Goal: Information Seeking & Learning: Find specific fact

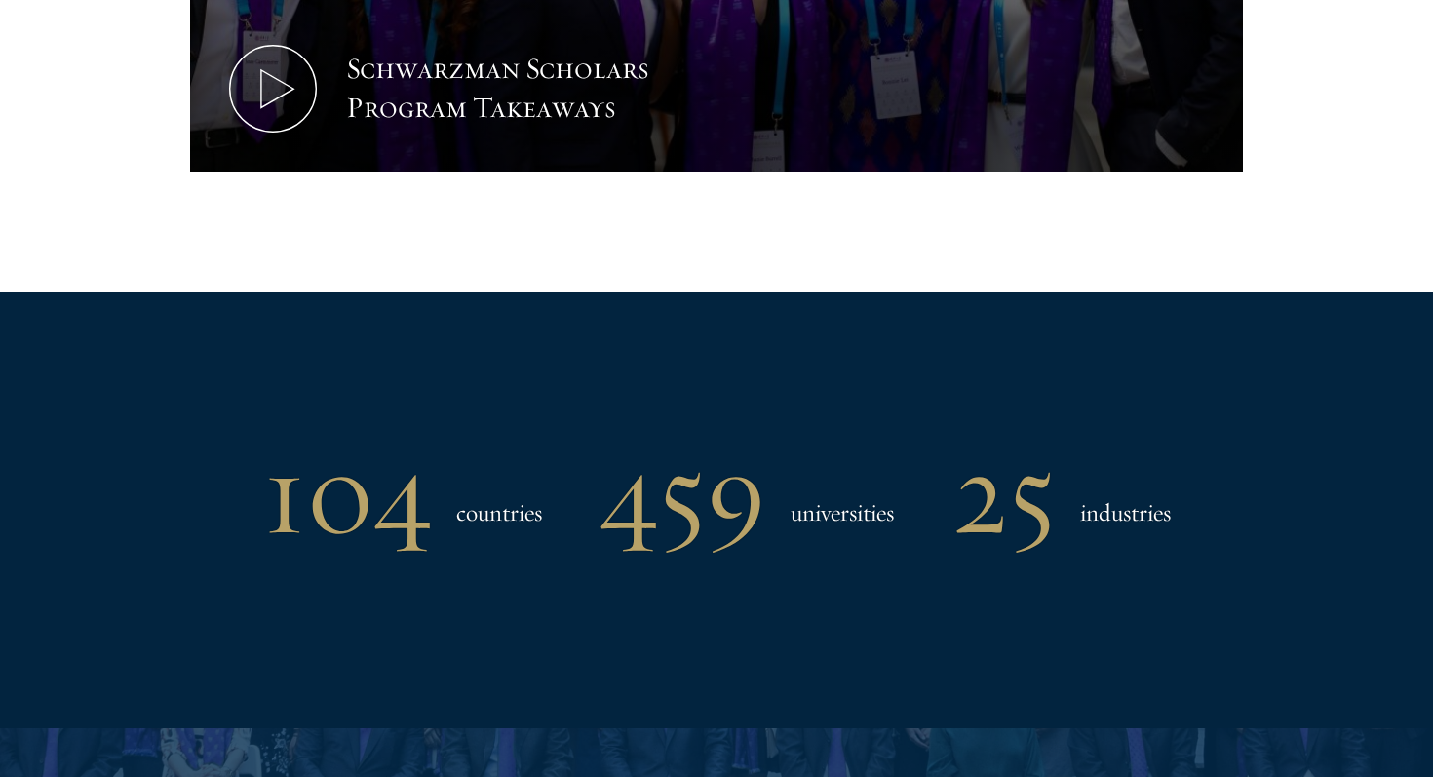
scroll to position [2234, 0]
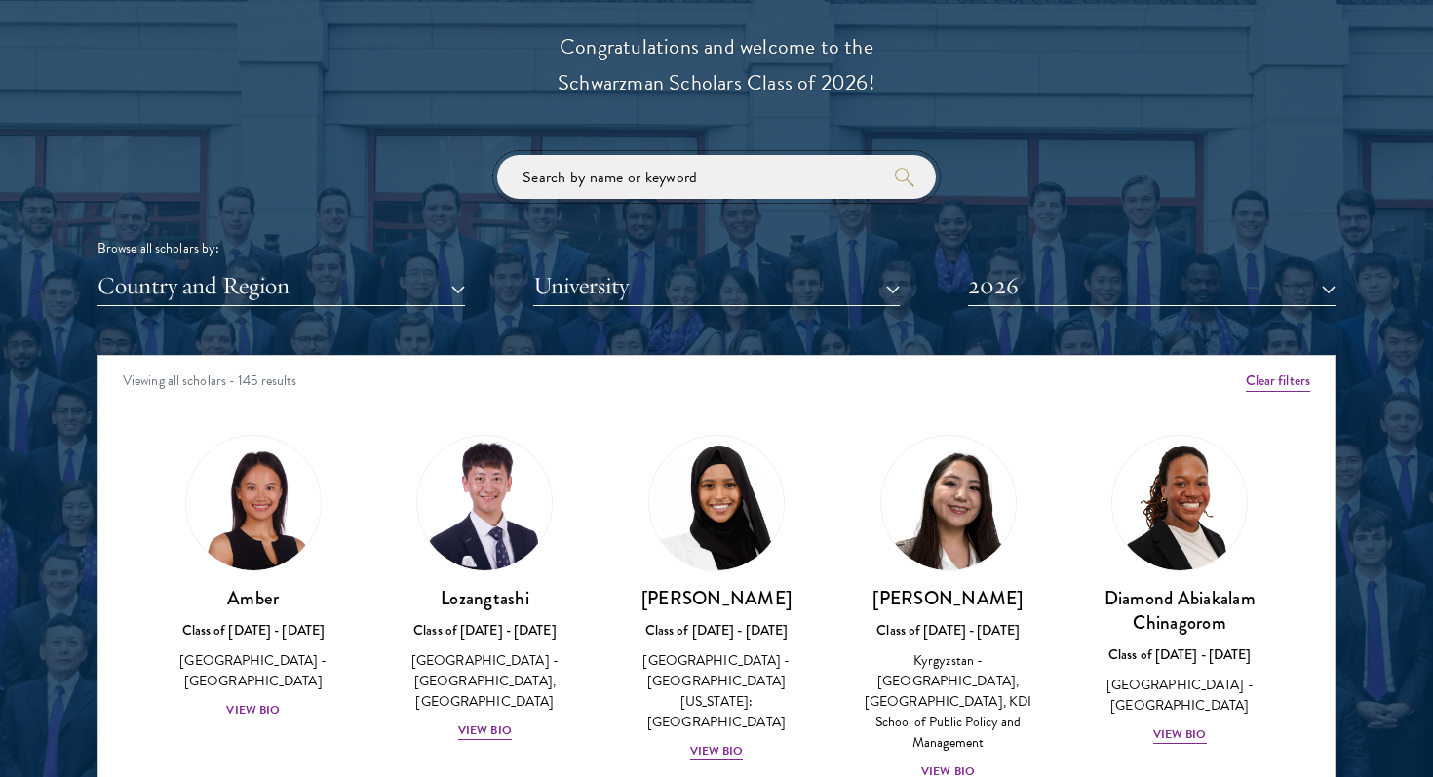
click at [605, 184] on input "search" at bounding box center [716, 177] width 439 height 44
click button "submit" at bounding box center [0, 0] width 0 height 0
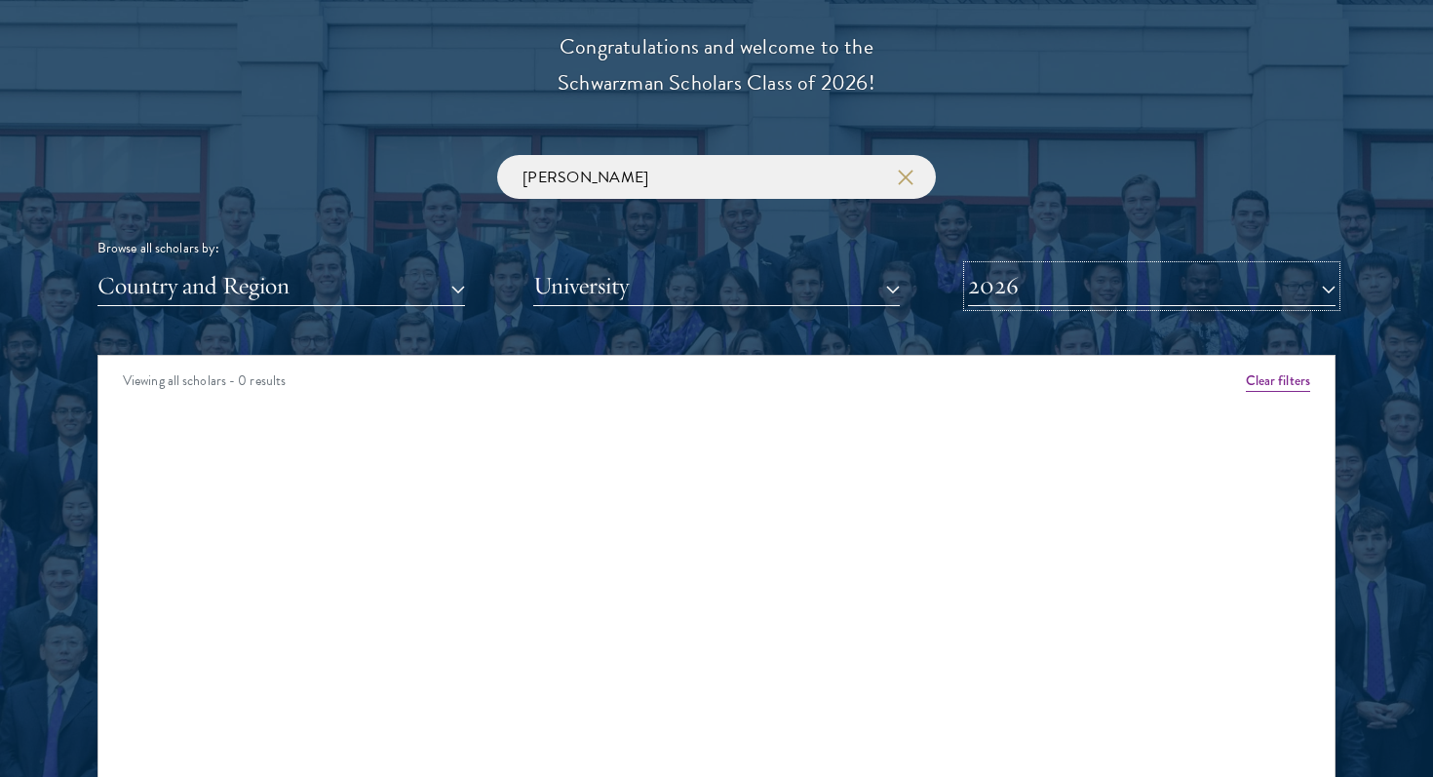
click at [1050, 285] on button "2026" at bounding box center [1152, 286] width 368 height 40
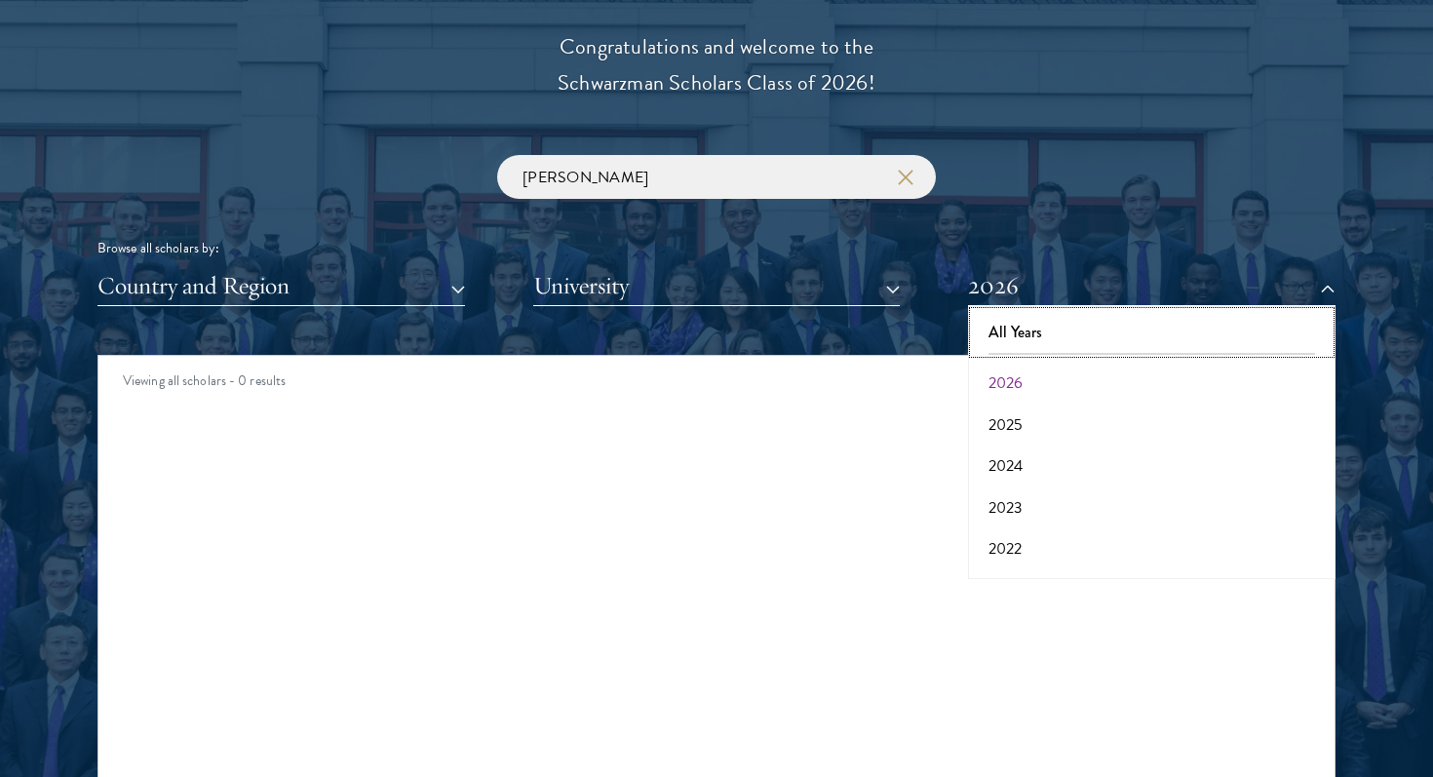
click at [1035, 321] on button "All Years" at bounding box center [1152, 332] width 356 height 41
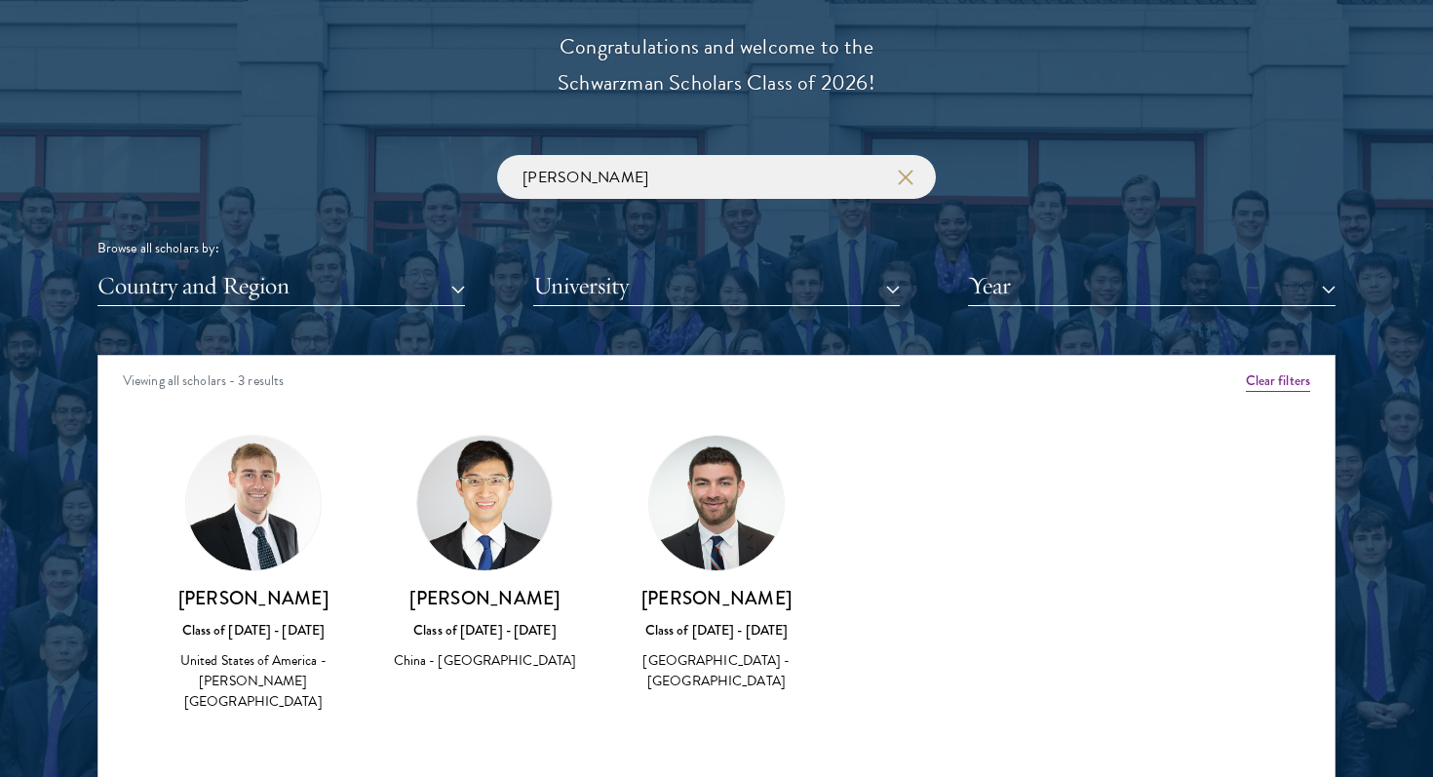
click at [458, 662] on div "China - [GEOGRAPHIC_DATA]" at bounding box center [485, 660] width 193 height 20
click at [486, 601] on h3 "[PERSON_NAME]" at bounding box center [485, 598] width 193 height 24
click at [499, 730] on div "Amber Class of [DATE] - [DATE] [GEOGRAPHIC_DATA] - [GEOGRAPHIC_DATA] View Bio C…" at bounding box center [716, 591] width 1236 height 362
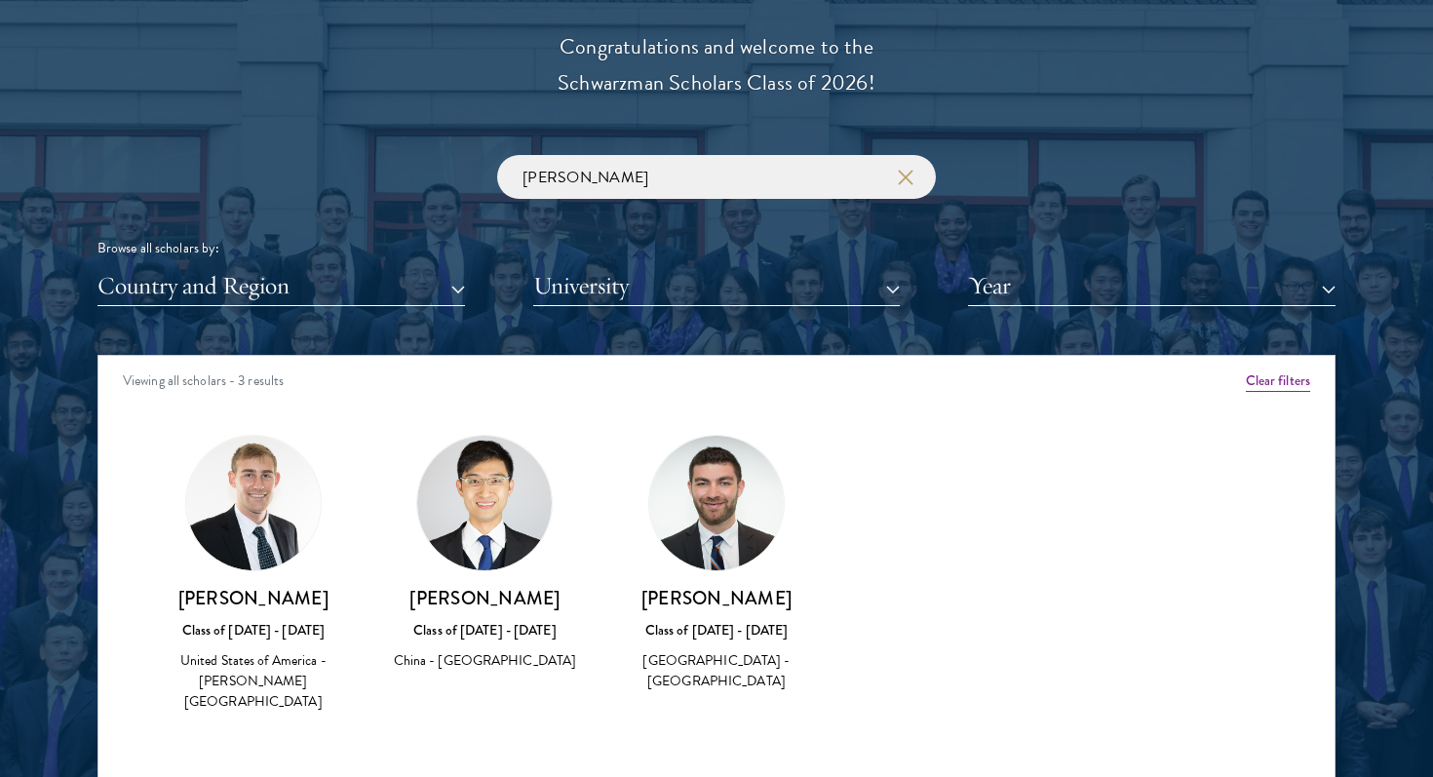
click at [775, 553] on div "[PERSON_NAME] Class of [DATE] - [DATE] [GEOGRAPHIC_DATA] - [GEOGRAPHIC_DATA]" at bounding box center [716, 564] width 193 height 258
click at [644, 175] on input "[PERSON_NAME]" at bounding box center [716, 177] width 439 height 44
click button "submit" at bounding box center [0, 0] width 0 height 0
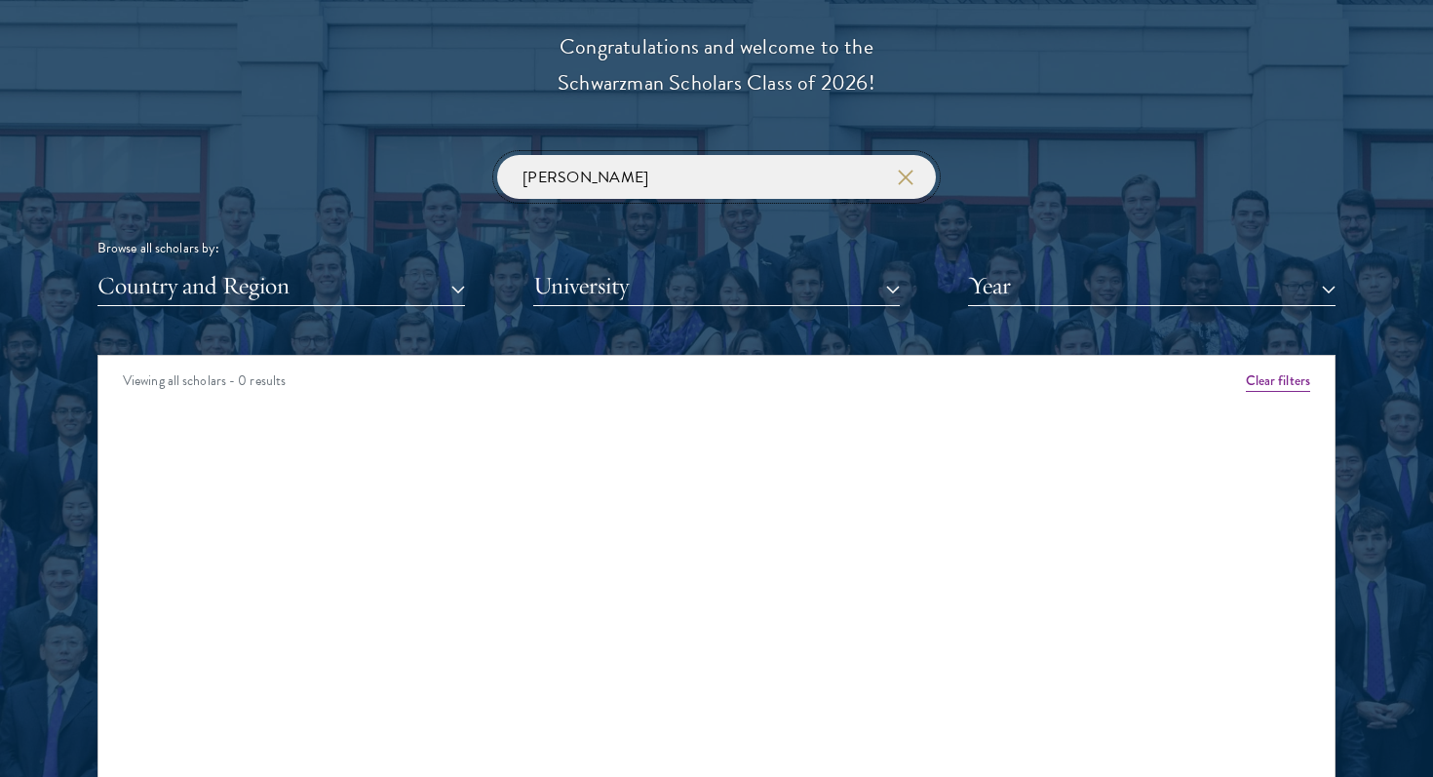
click at [644, 175] on input "[PERSON_NAME]" at bounding box center [716, 177] width 439 height 44
type input "ren"
click button "submit" at bounding box center [0, 0] width 0 height 0
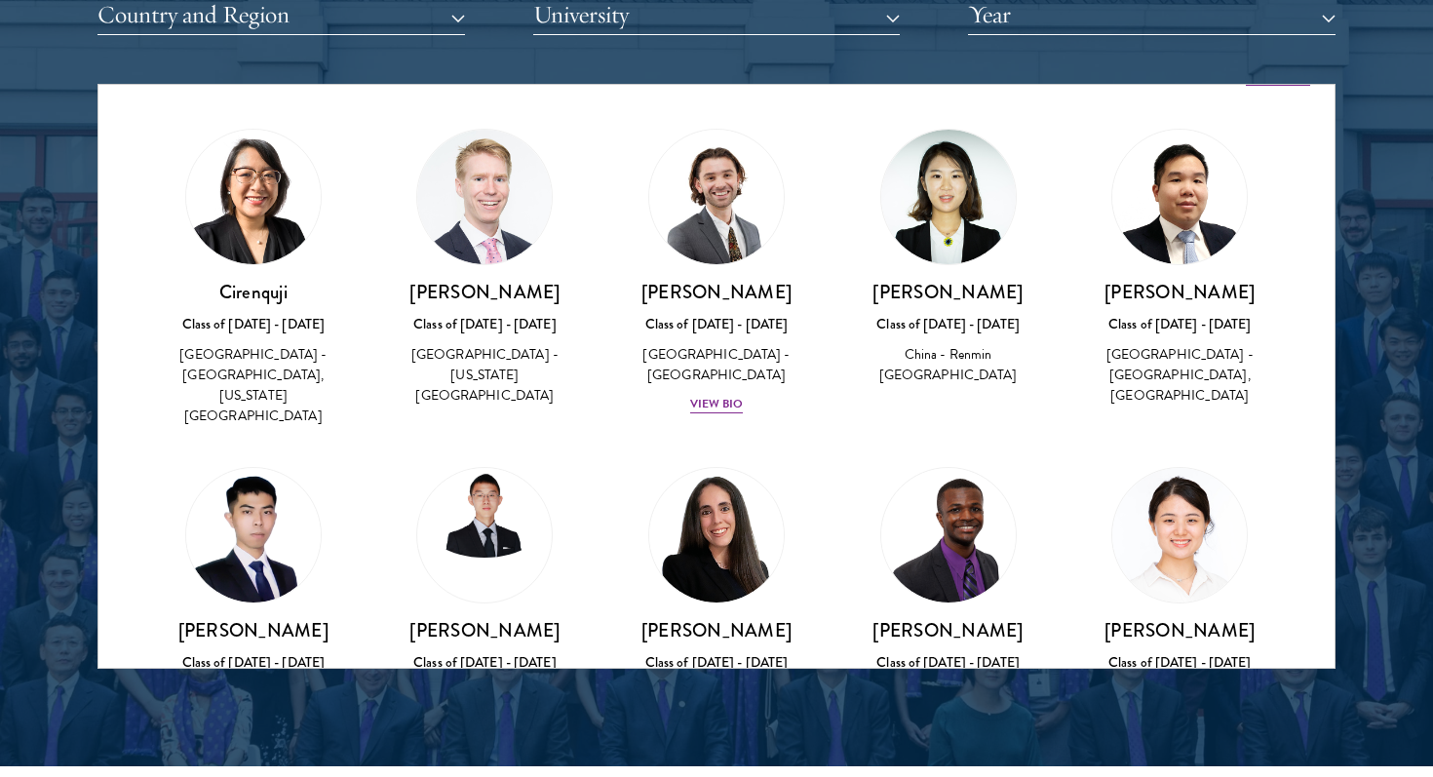
scroll to position [2508, 0]
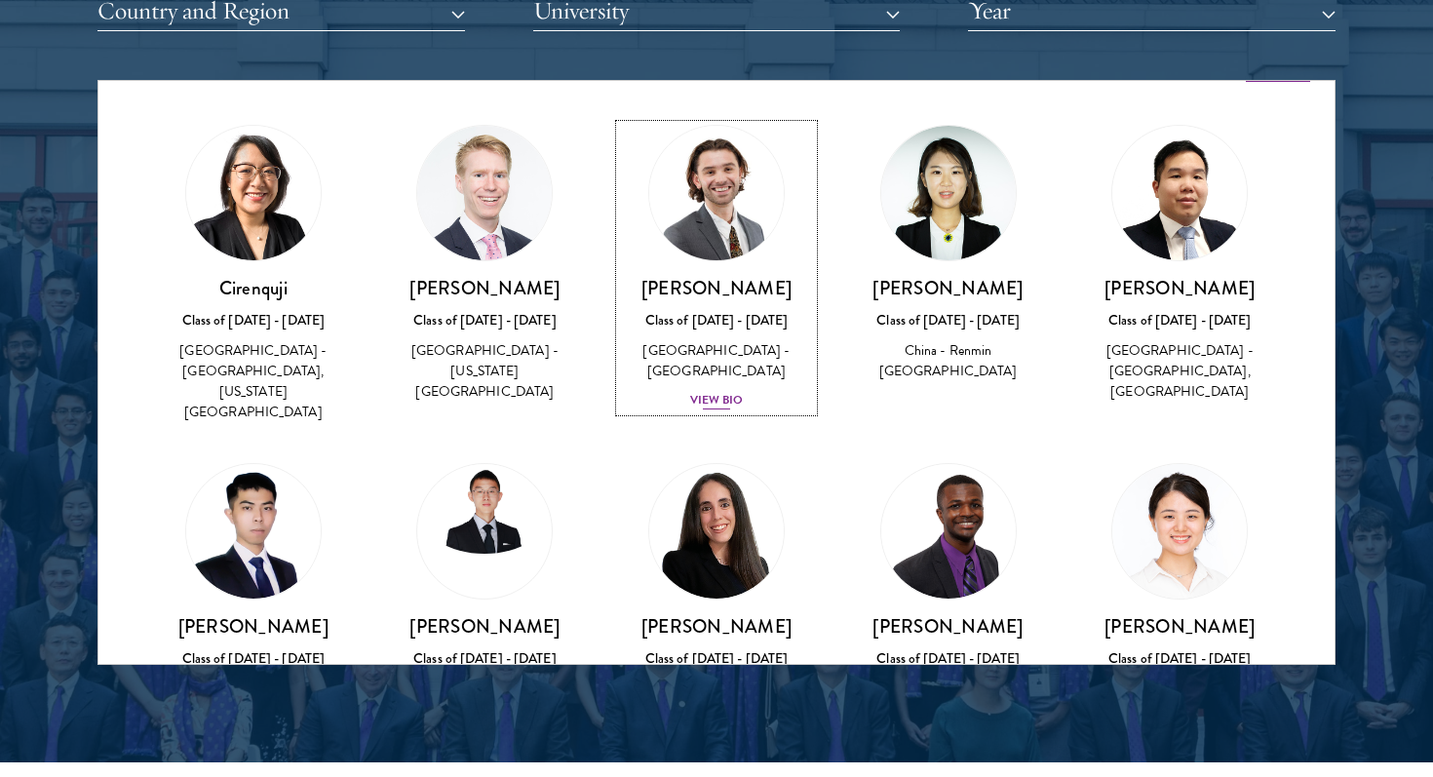
click at [693, 401] on div "View Bio" at bounding box center [717, 400] width 54 height 19
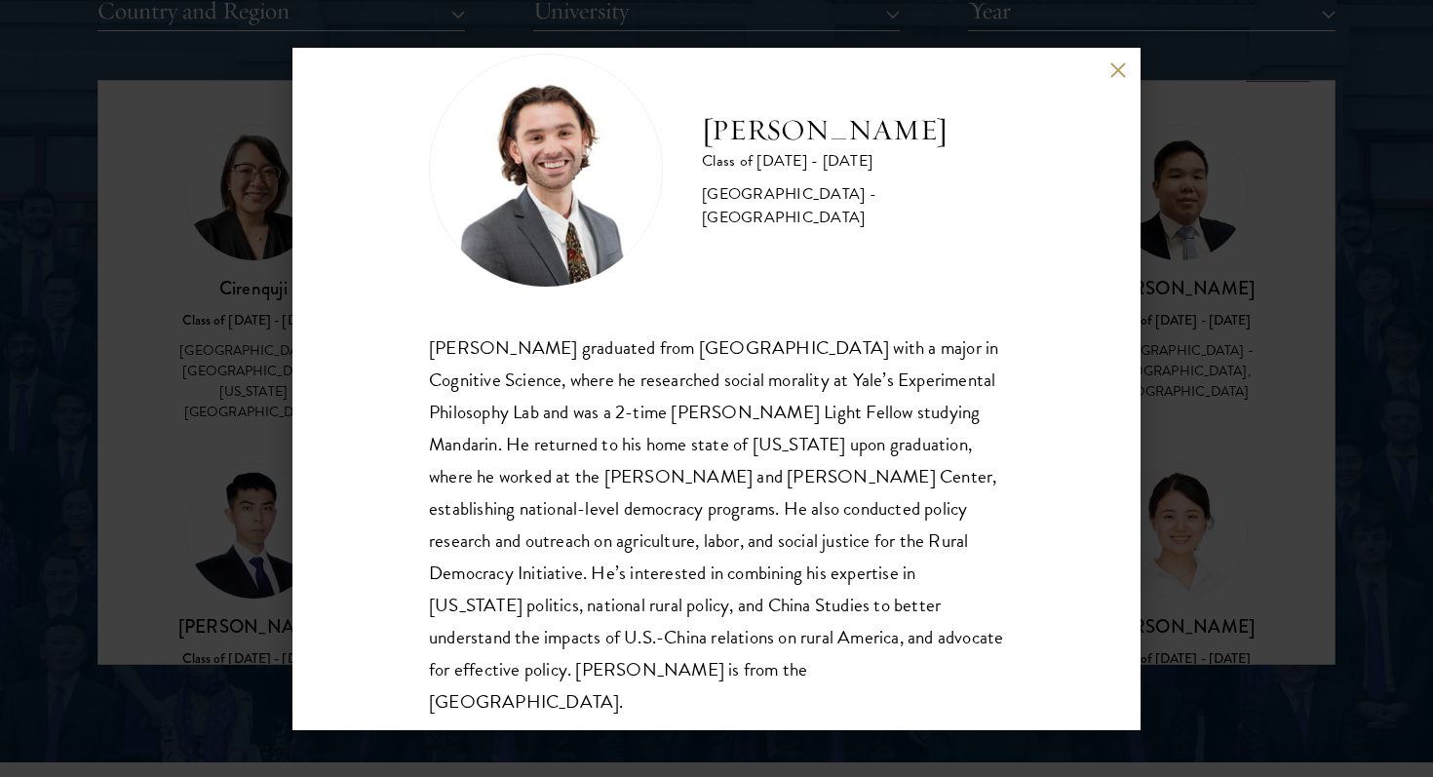
scroll to position [66, 0]
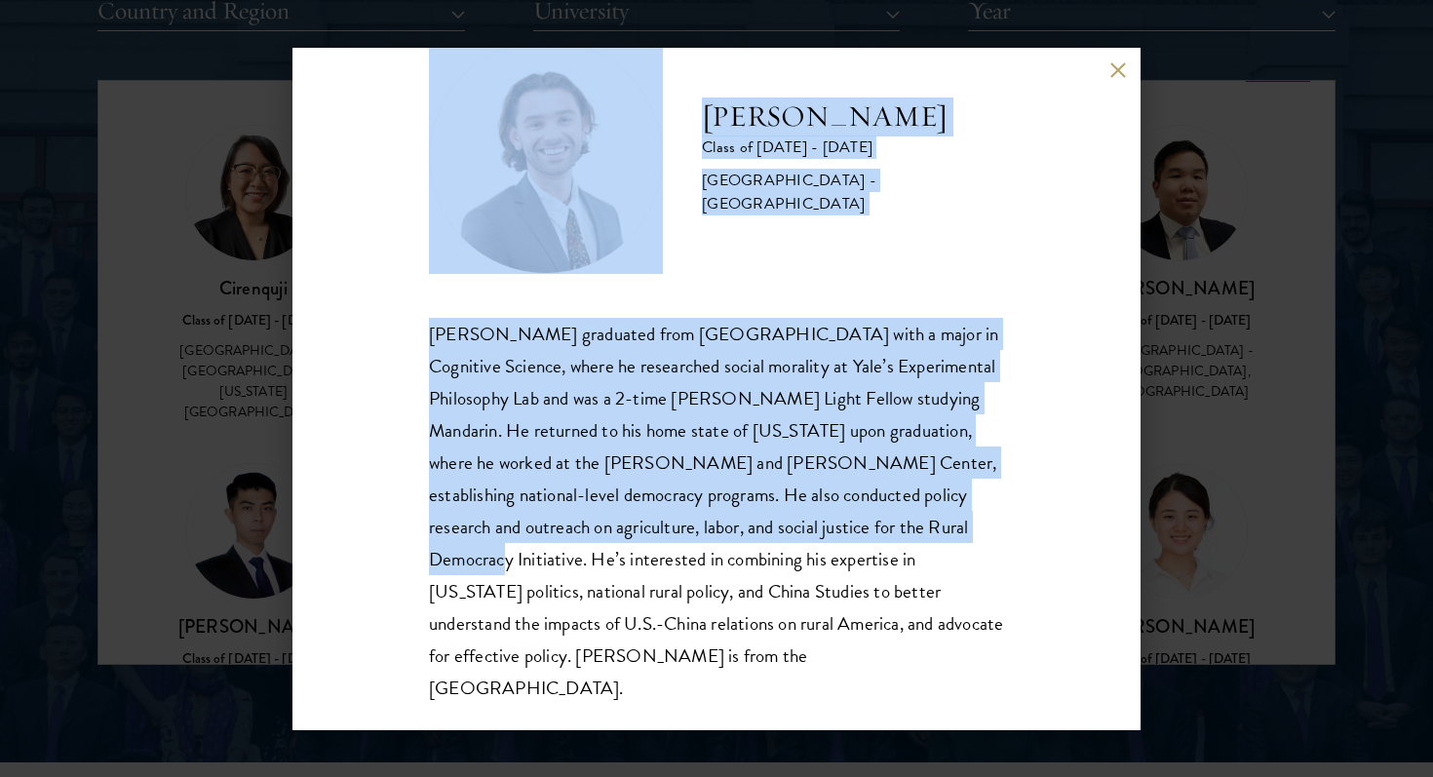
drag, startPoint x: 1176, startPoint y: 486, endPoint x: 925, endPoint y: 524, distance: 253.3
click at [925, 524] on div "[PERSON_NAME] Class of [DATE] - [DATE] [GEOGRAPHIC_DATA] - [GEOGRAPHIC_DATA] [P…" at bounding box center [716, 388] width 1433 height 777
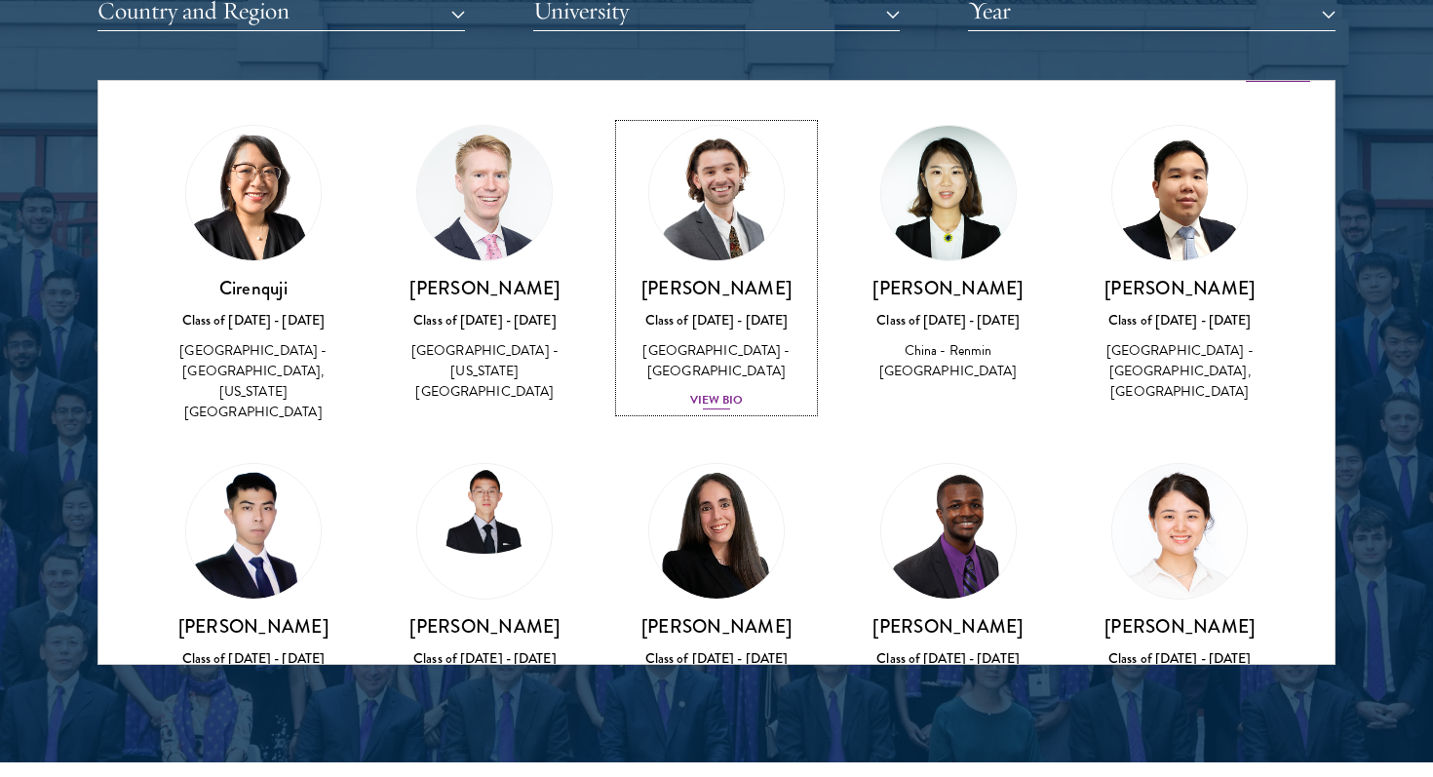
click at [732, 333] on div "[PERSON_NAME] Class of [DATE] - [DATE] [GEOGRAPHIC_DATA] - [GEOGRAPHIC_DATA] Vi…" at bounding box center [716, 344] width 193 height 136
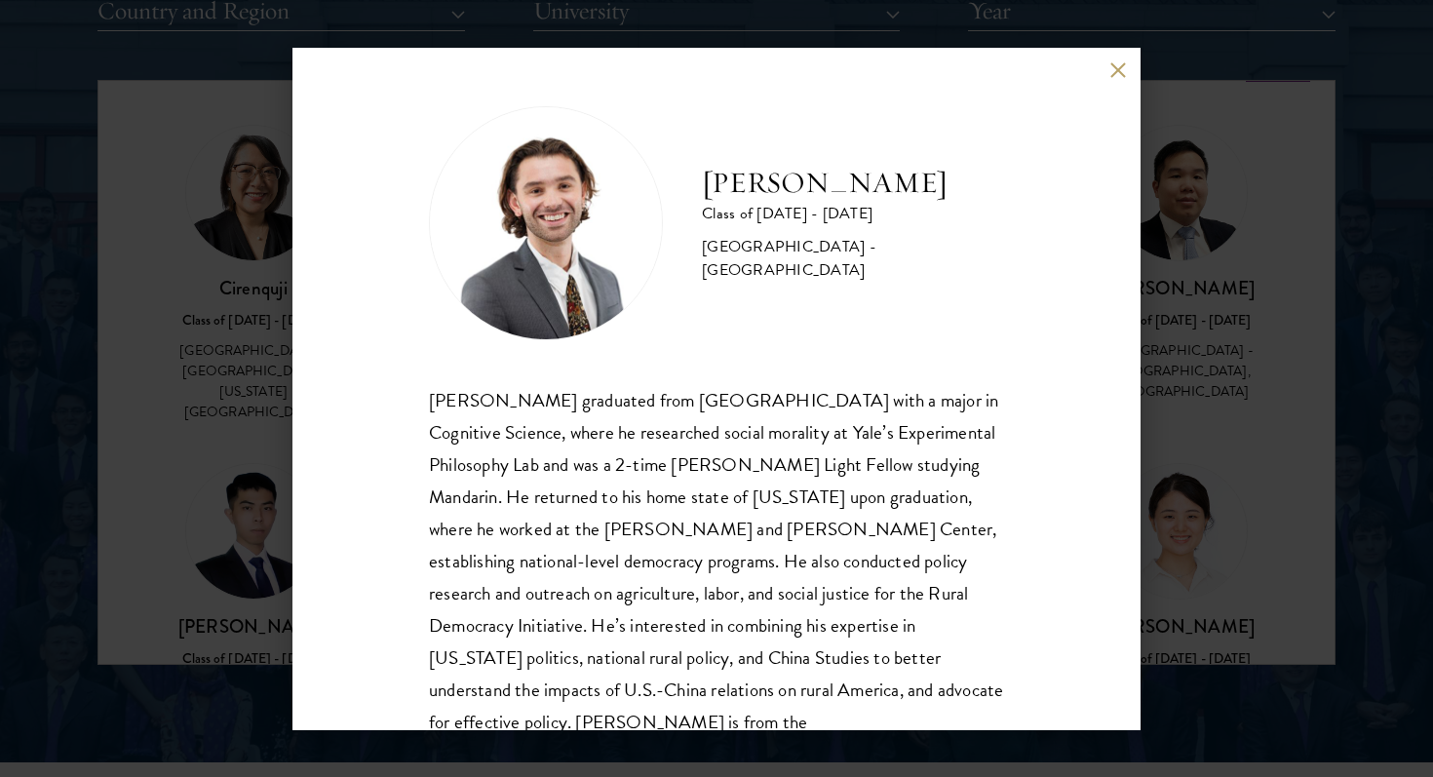
scroll to position [66, 0]
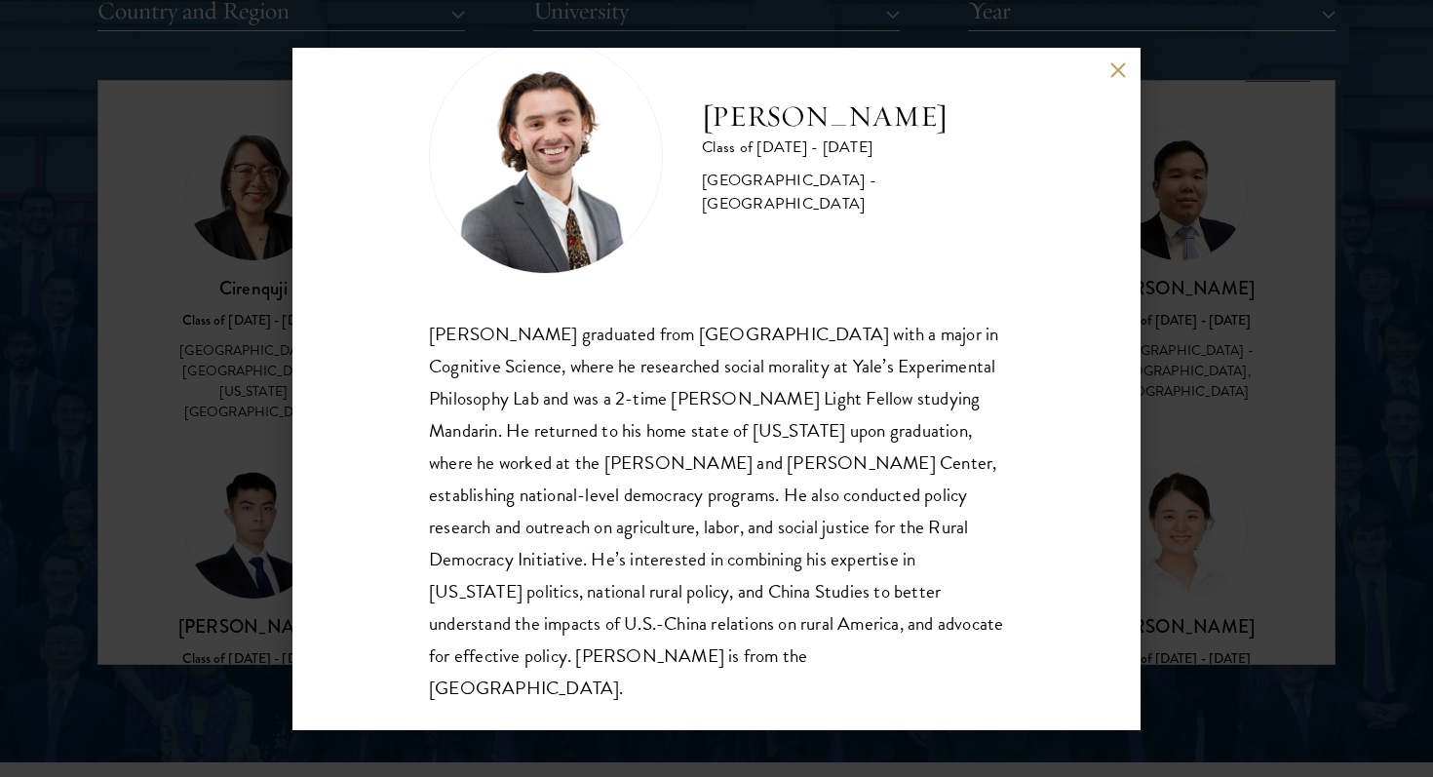
click at [1223, 472] on div "[PERSON_NAME] Class of [DATE] - [DATE] [GEOGRAPHIC_DATA] - [GEOGRAPHIC_DATA] [P…" at bounding box center [716, 388] width 1433 height 777
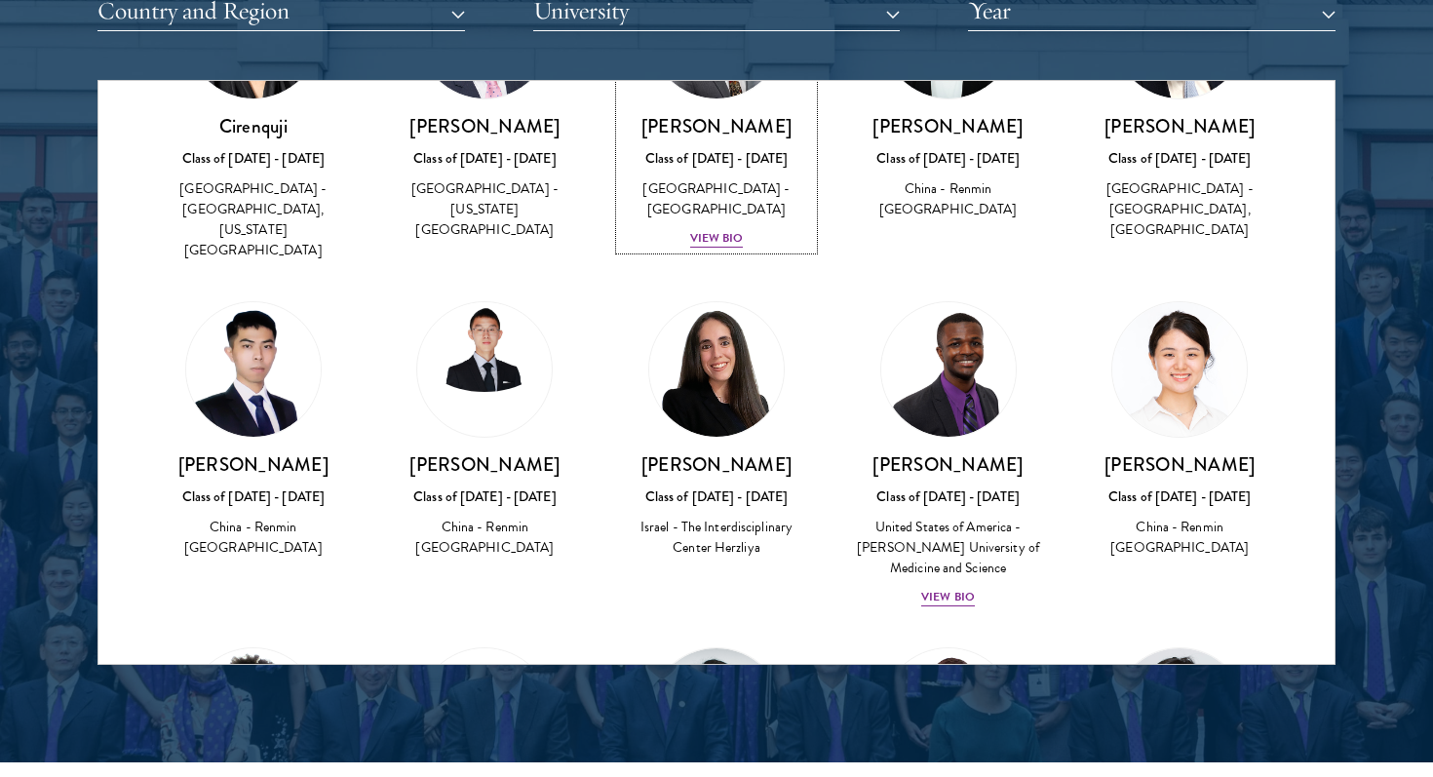
scroll to position [199, 0]
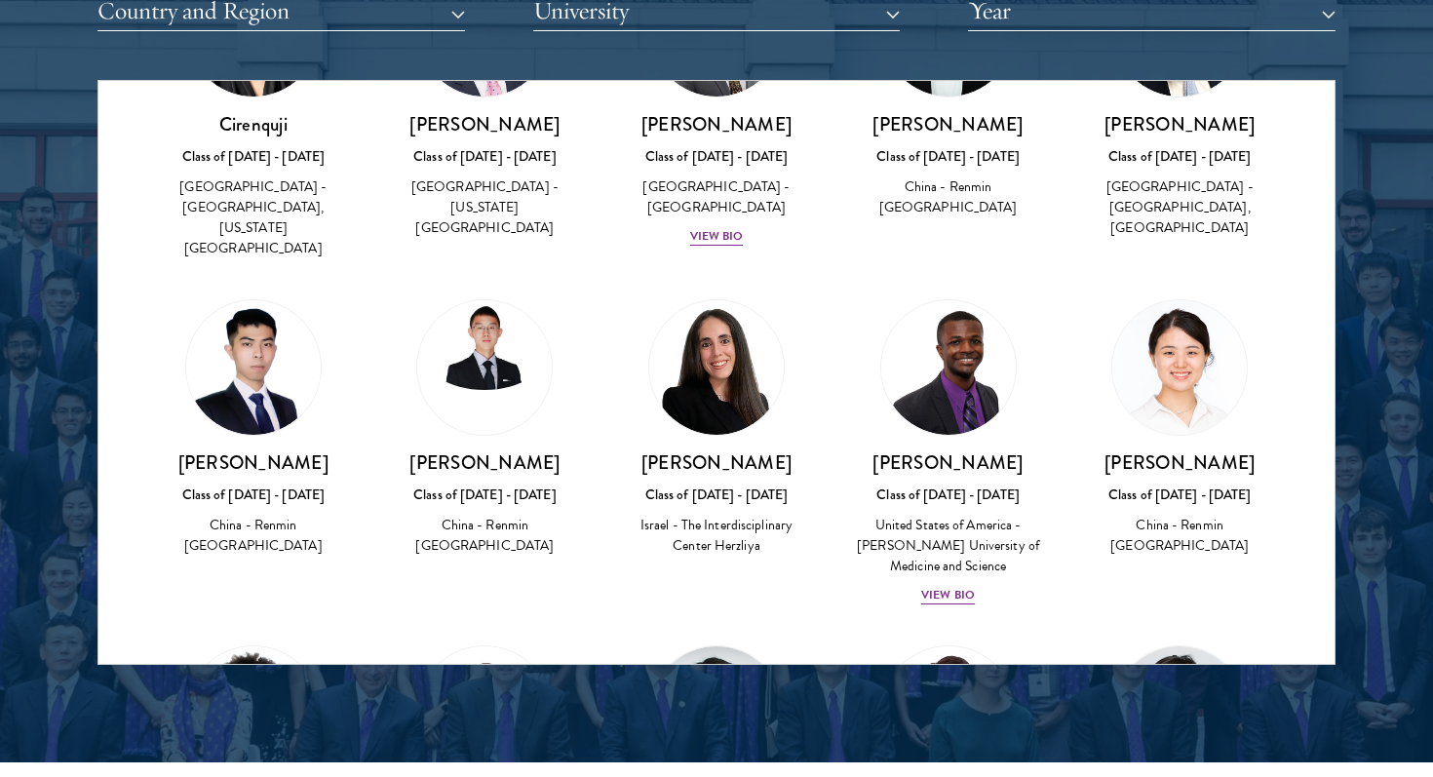
click at [1371, 488] on div at bounding box center [716, 169] width 1433 height 1186
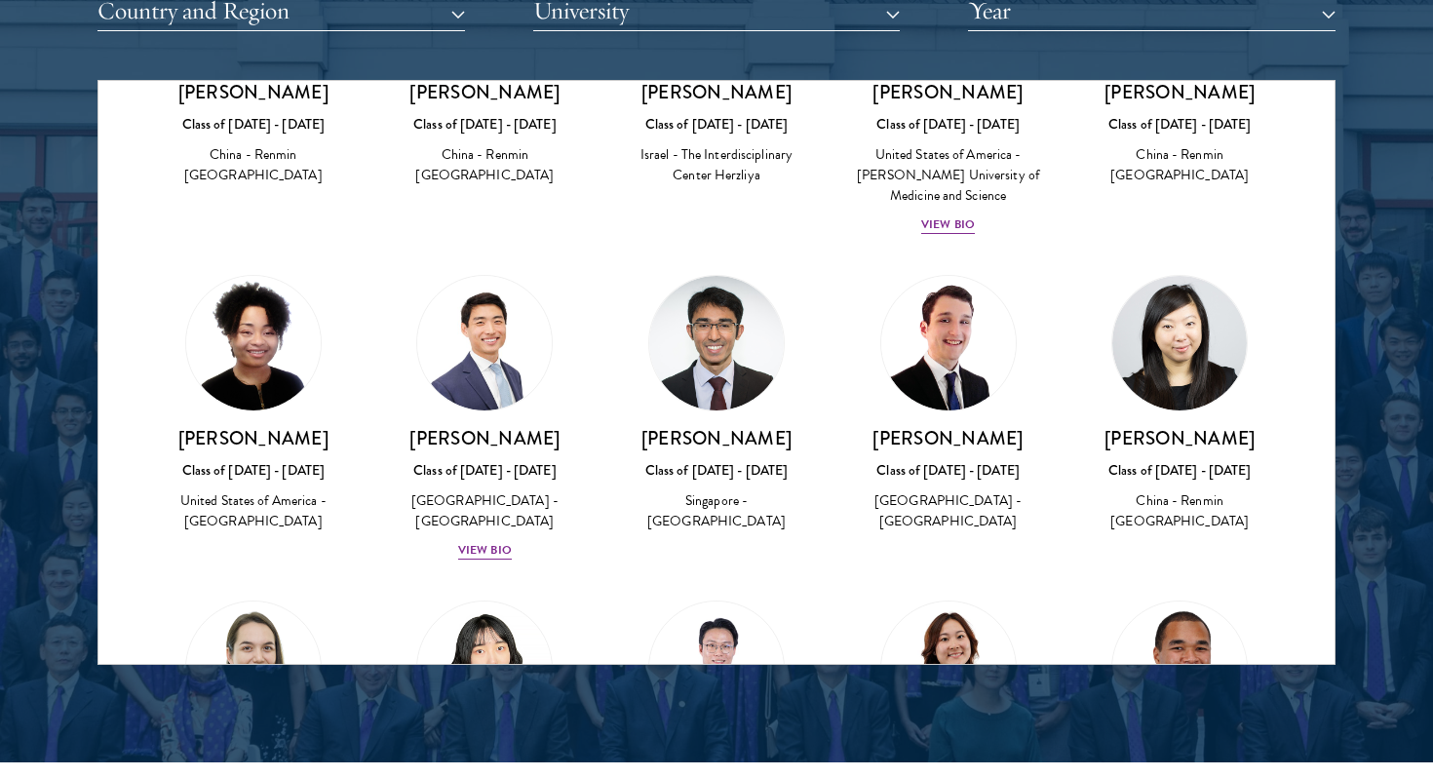
scroll to position [570, 0]
click at [514, 489] on div "[GEOGRAPHIC_DATA] - [GEOGRAPHIC_DATA]" at bounding box center [485, 509] width 193 height 41
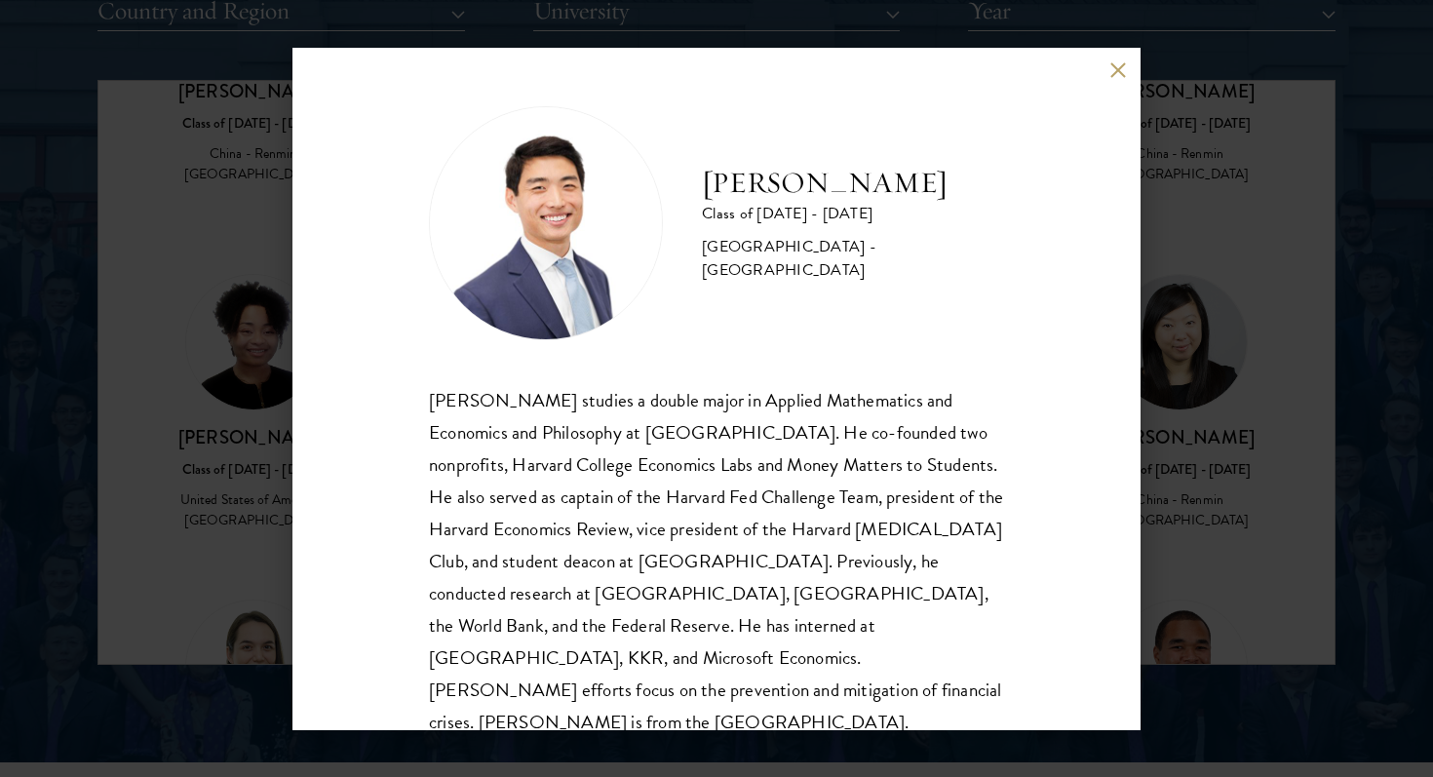
scroll to position [34, 0]
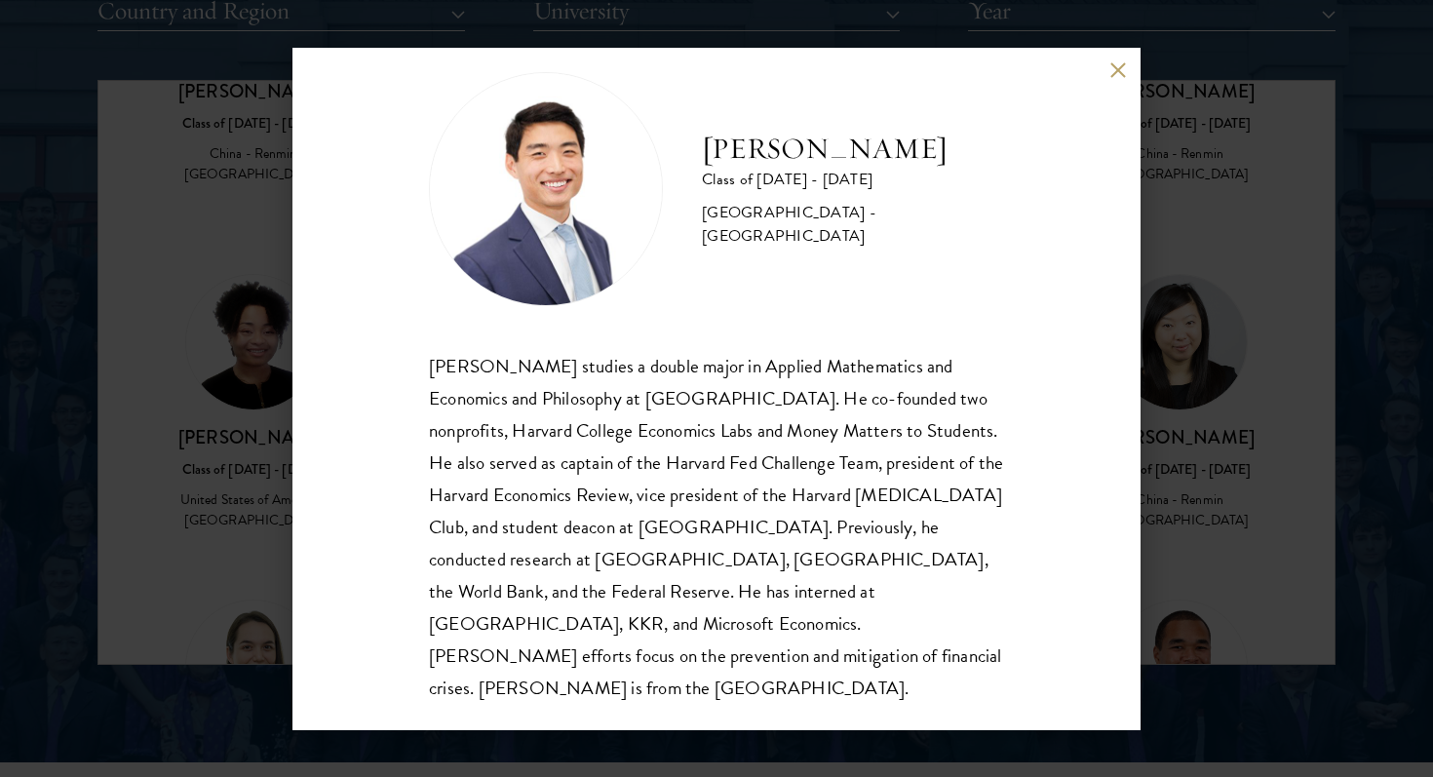
click at [160, 612] on div "[PERSON_NAME] Class of [DATE] - [DATE] [GEOGRAPHIC_DATA] - [GEOGRAPHIC_DATA] [P…" at bounding box center [716, 388] width 1433 height 777
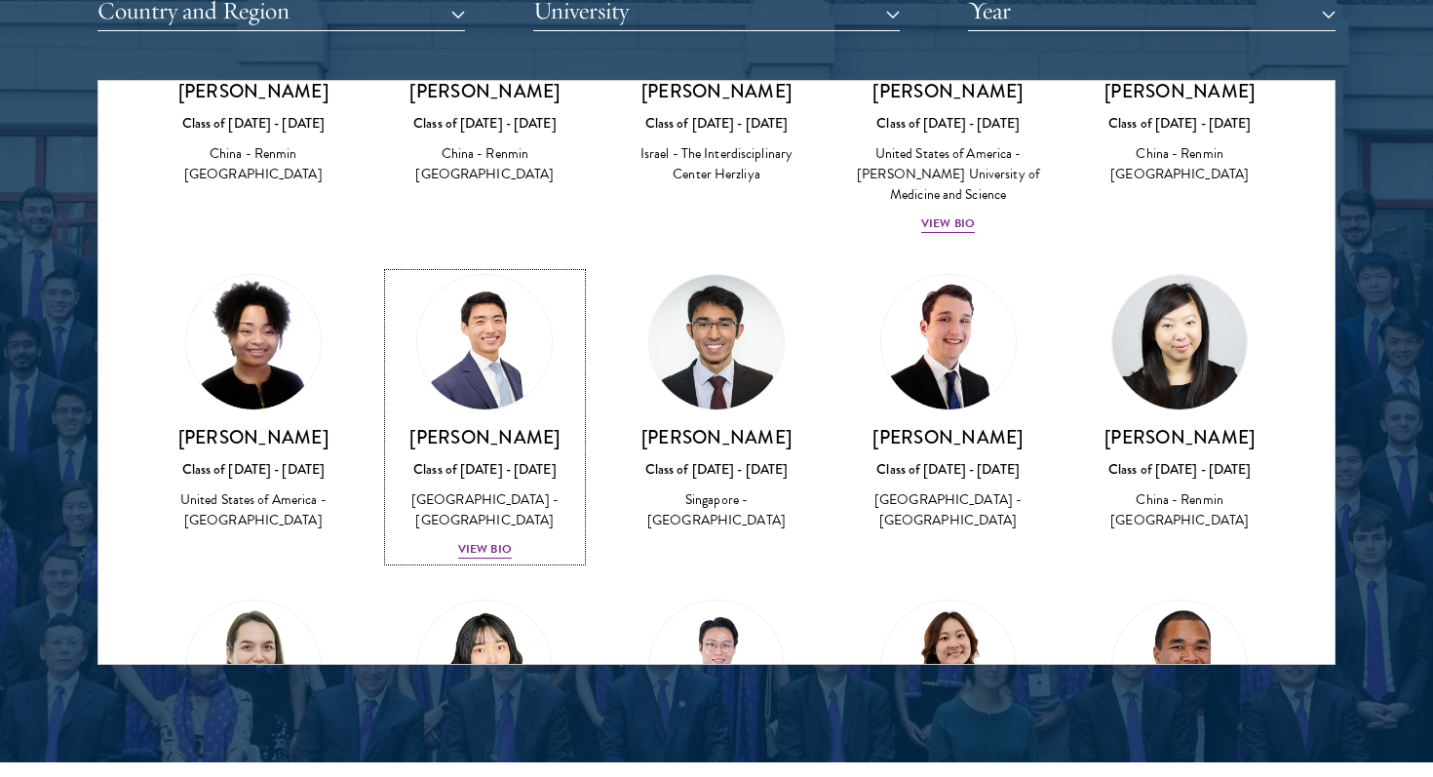
scroll to position [602, 0]
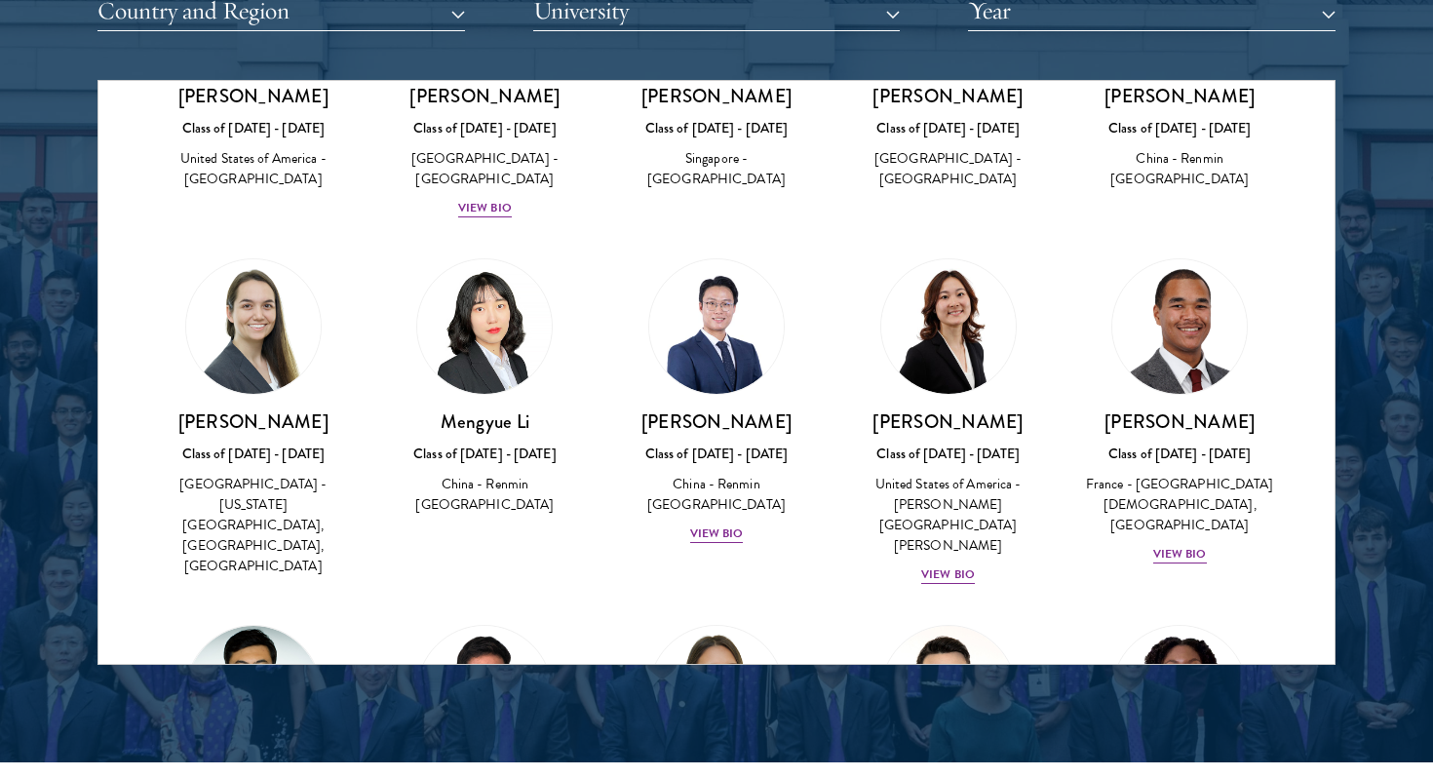
scroll to position [913, 0]
